Goal: Use online tool/utility: Utilize a website feature to perform a specific function

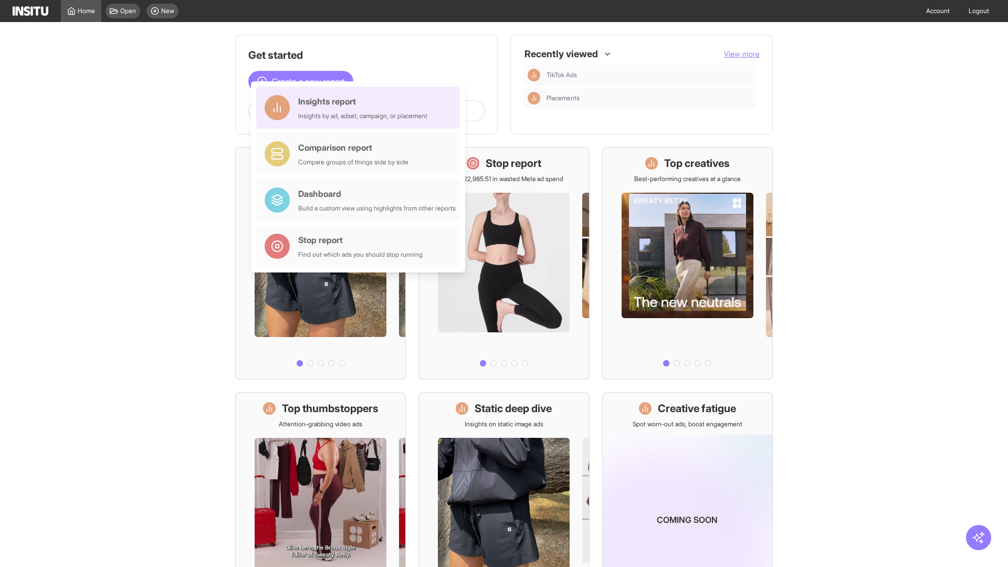
click at [361, 108] on div "Insights report Insights by ad, adset, campaign, or placement" at bounding box center [362, 107] width 129 height 25
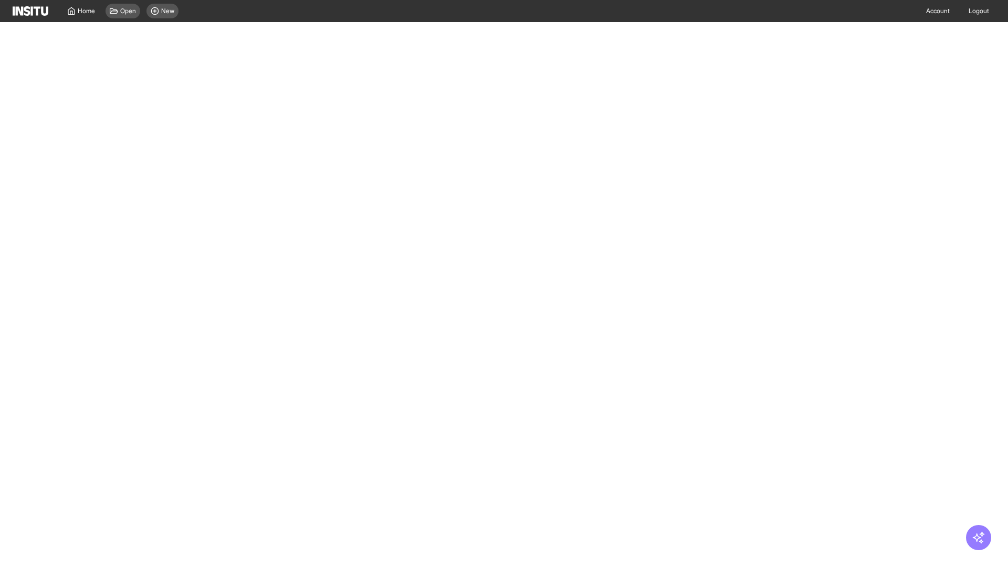
select select "**"
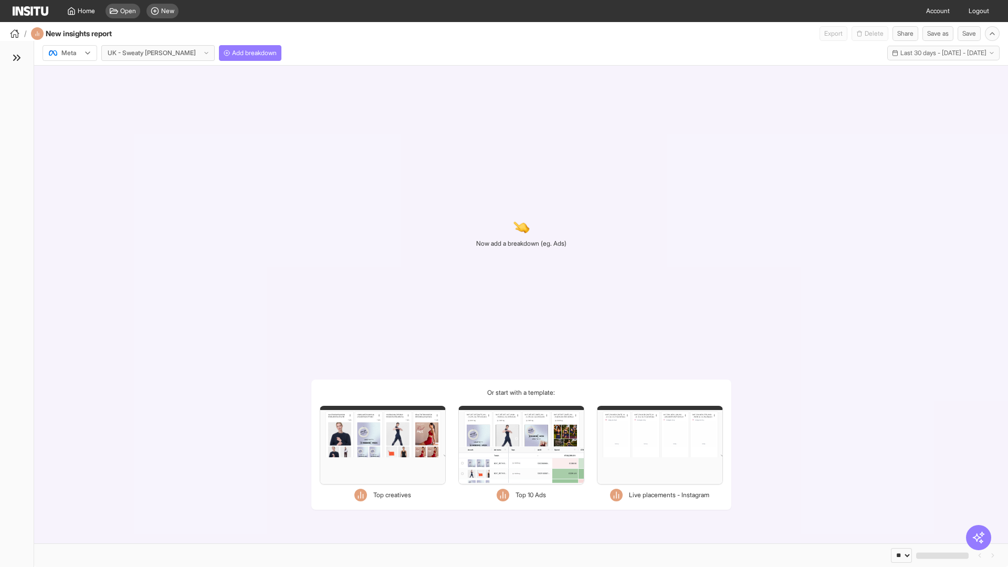
click at [70, 53] on div at bounding box center [62, 53] width 29 height 10
click at [69, 76] on span "Meta" at bounding box center [69, 75] width 14 height 9
click at [232, 53] on span "Add breakdown" at bounding box center [254, 53] width 45 height 8
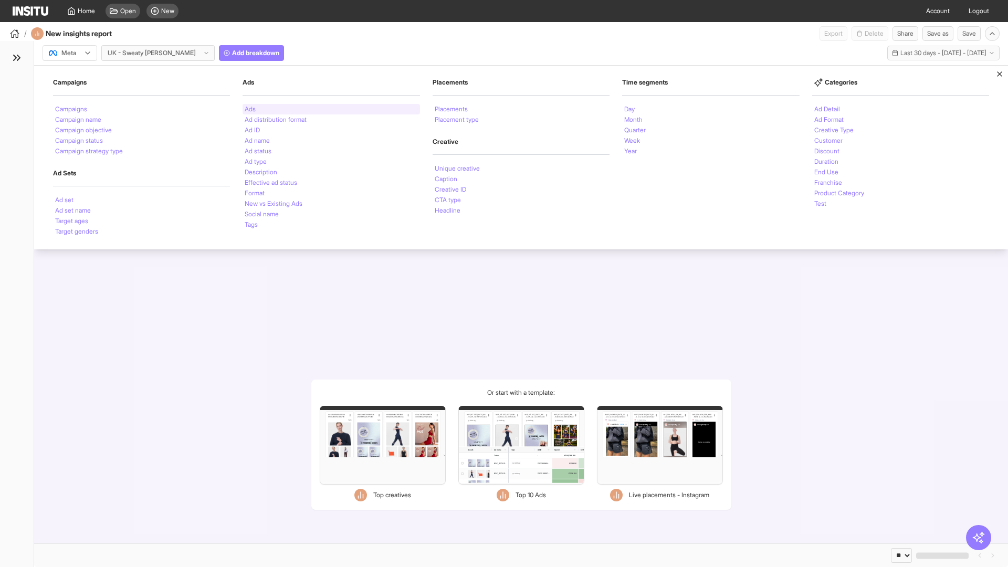
click at [250, 109] on li "Ads" at bounding box center [250, 109] width 11 height 6
